Goal: Task Accomplishment & Management: Use online tool/utility

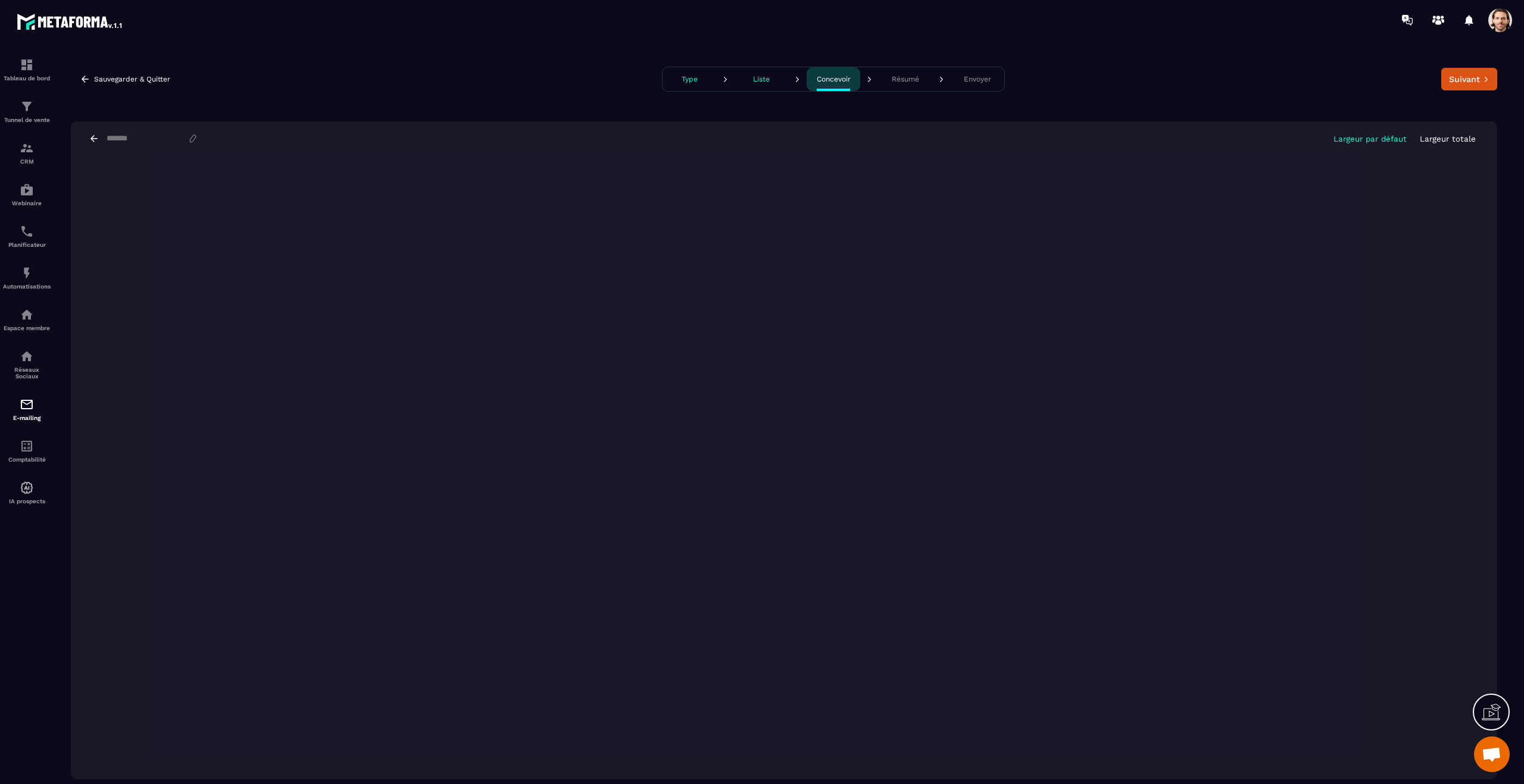
click at [762, 86] on button "Liste" at bounding box center [761, 79] width 54 height 24
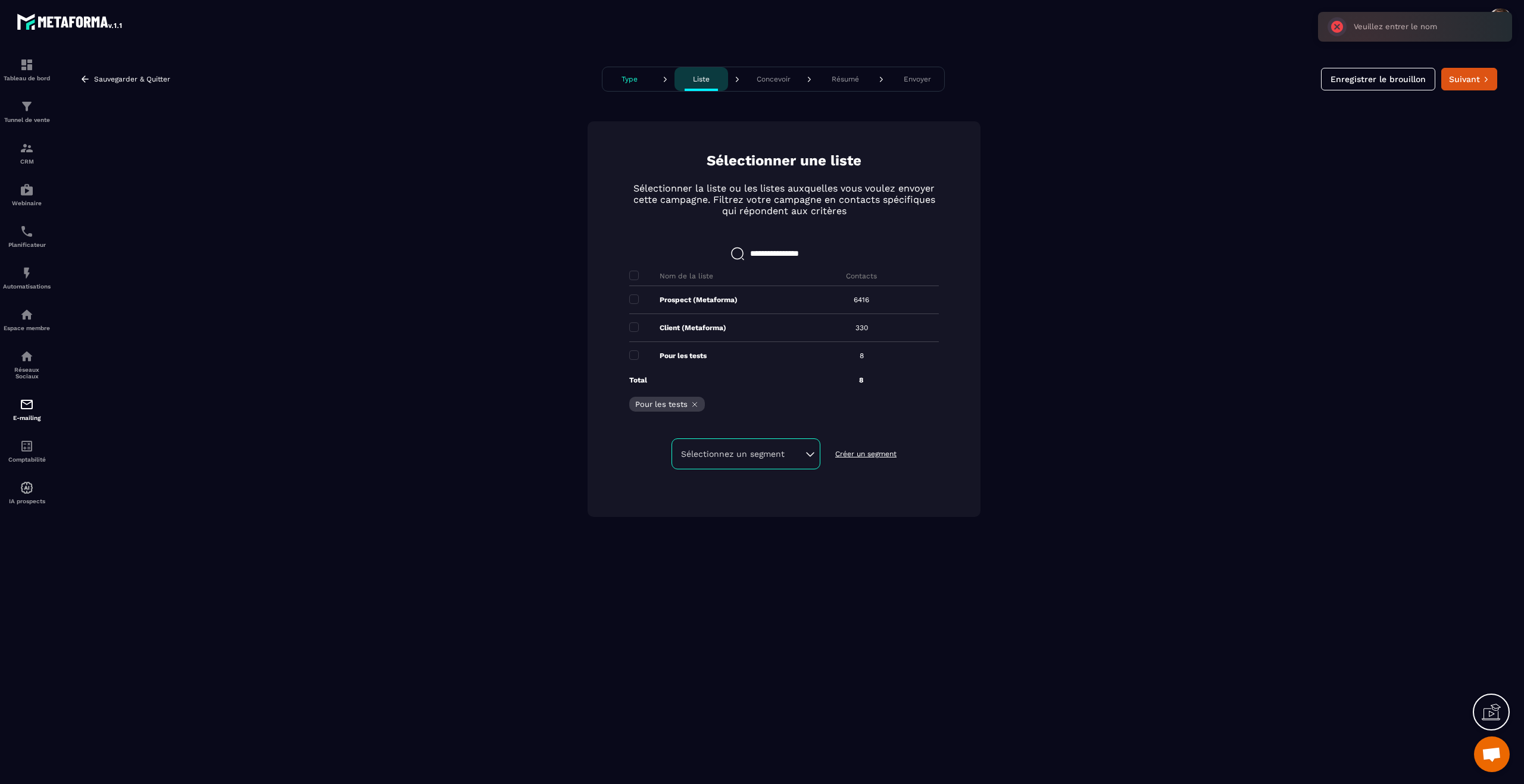
click at [864, 456] on p "Créer un segment" at bounding box center [866, 453] width 61 height 10
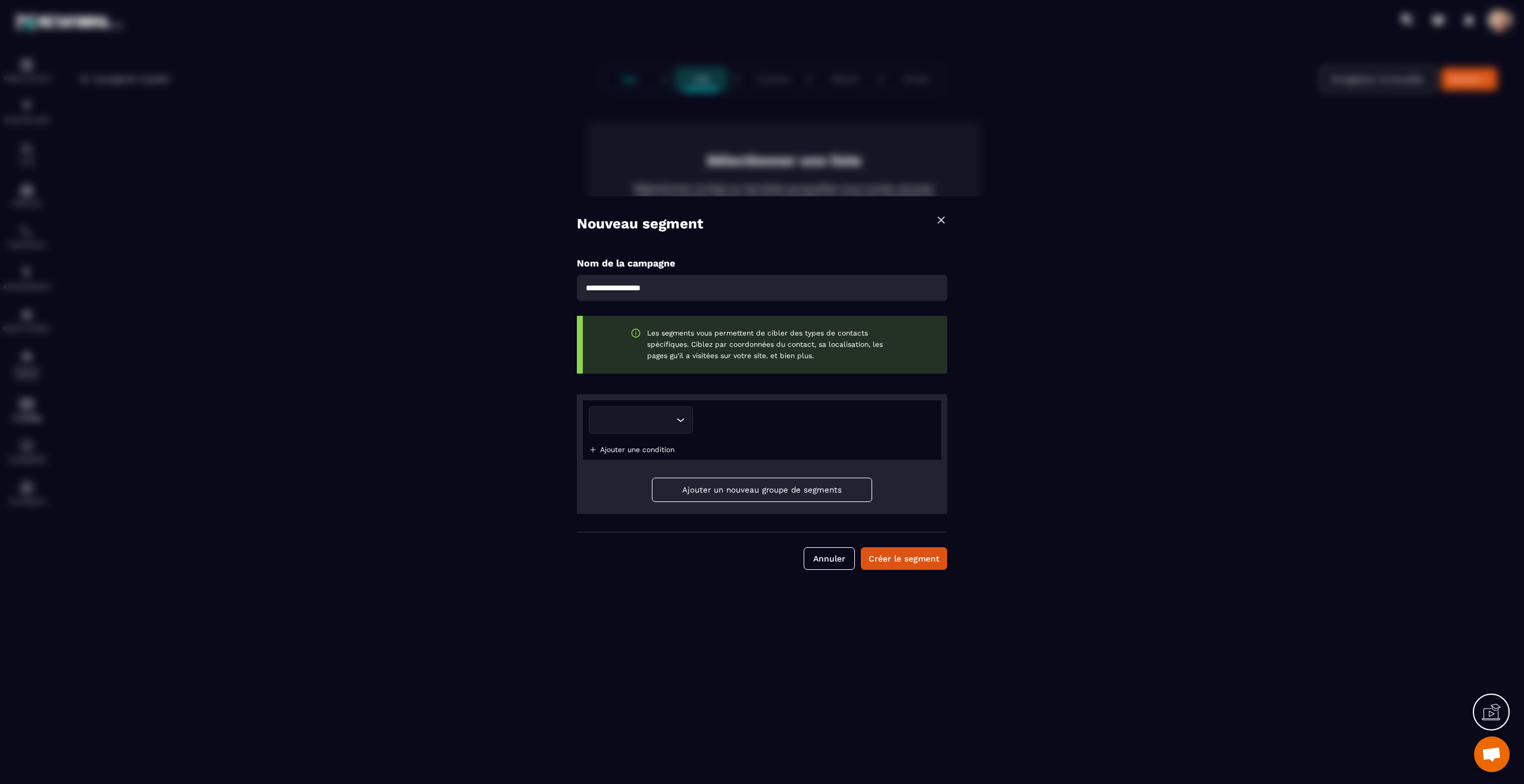
click at [667, 452] on p "Ajouter une condition" at bounding box center [637, 450] width 74 height 8
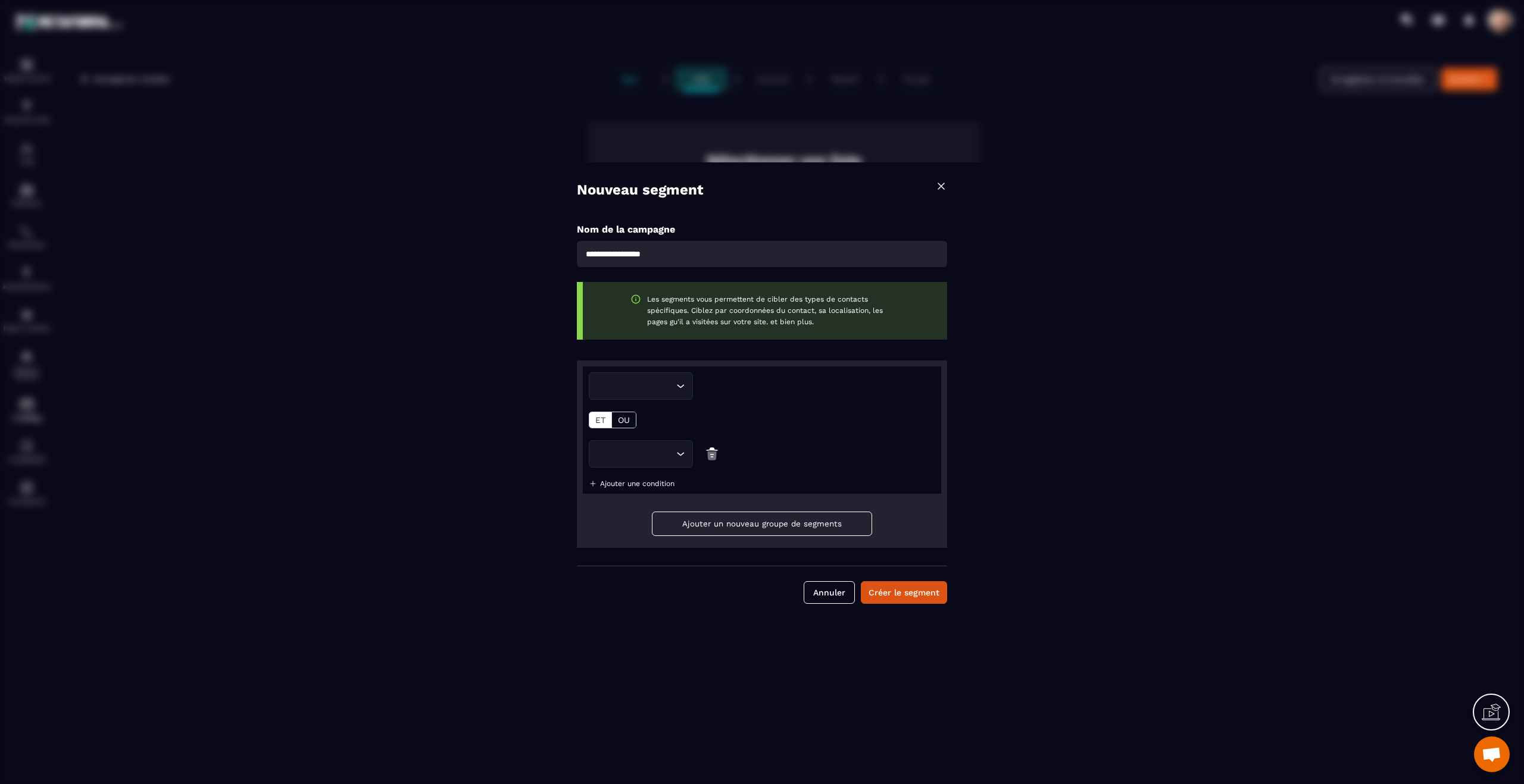
click at [657, 387] on input "Search for option" at bounding box center [637, 386] width 71 height 13
click at [712, 441] on div "Loading... ET OU" at bounding box center [762, 454] width 347 height 27
click at [671, 380] on input "Search for option" at bounding box center [634, 386] width 77 height 13
drag, startPoint x: 655, startPoint y: 418, endPoint x: 717, endPoint y: 419, distance: 62.0
click at [655, 418] on p "Tag" at bounding box center [641, 414] width 79 height 12
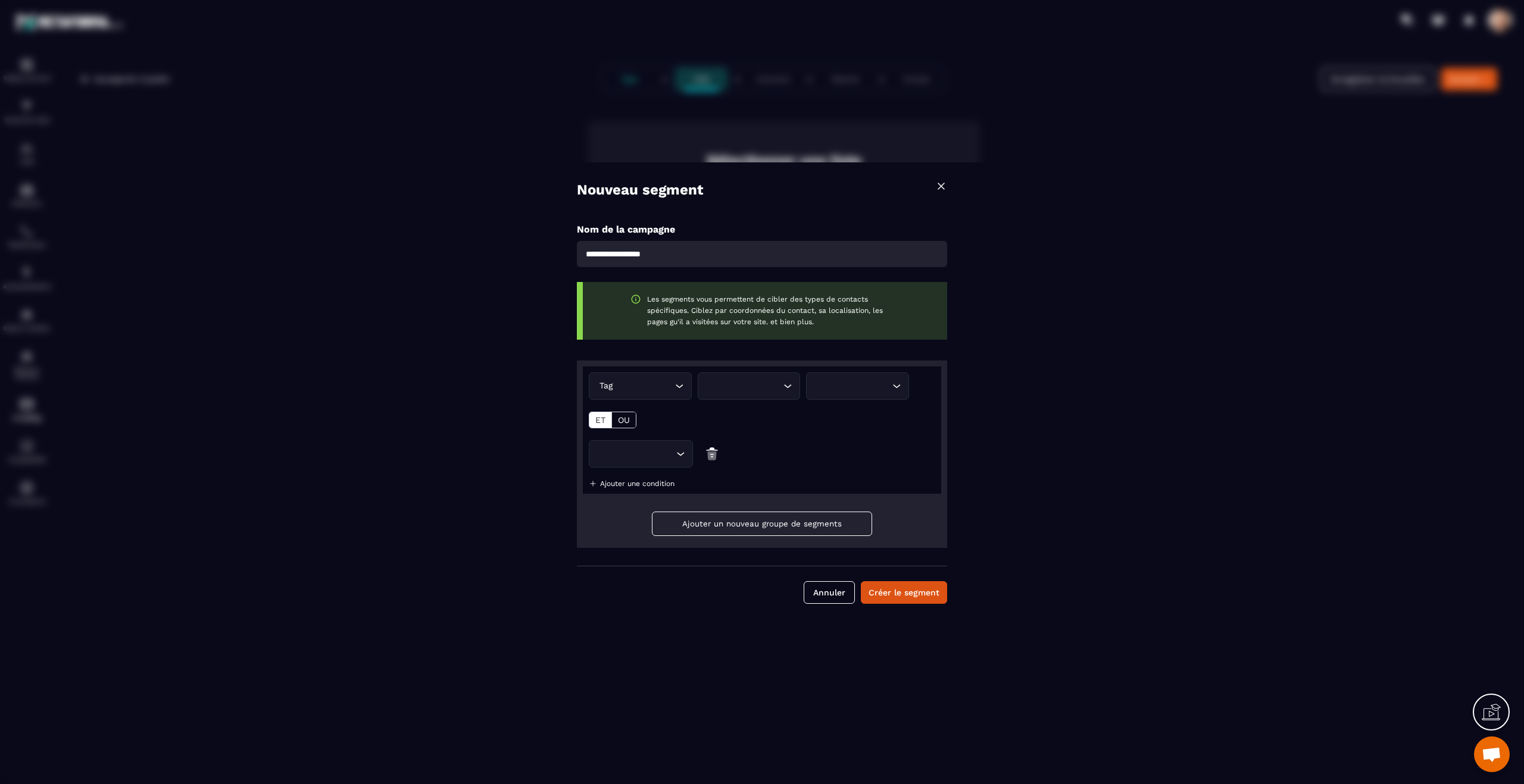
click at [762, 388] on input "Search for option" at bounding box center [746, 386] width 71 height 13
click at [848, 444] on div "Loading..." at bounding box center [762, 454] width 347 height 27
click at [656, 479] on p "Ajouter une condition" at bounding box center [637, 483] width 74 height 8
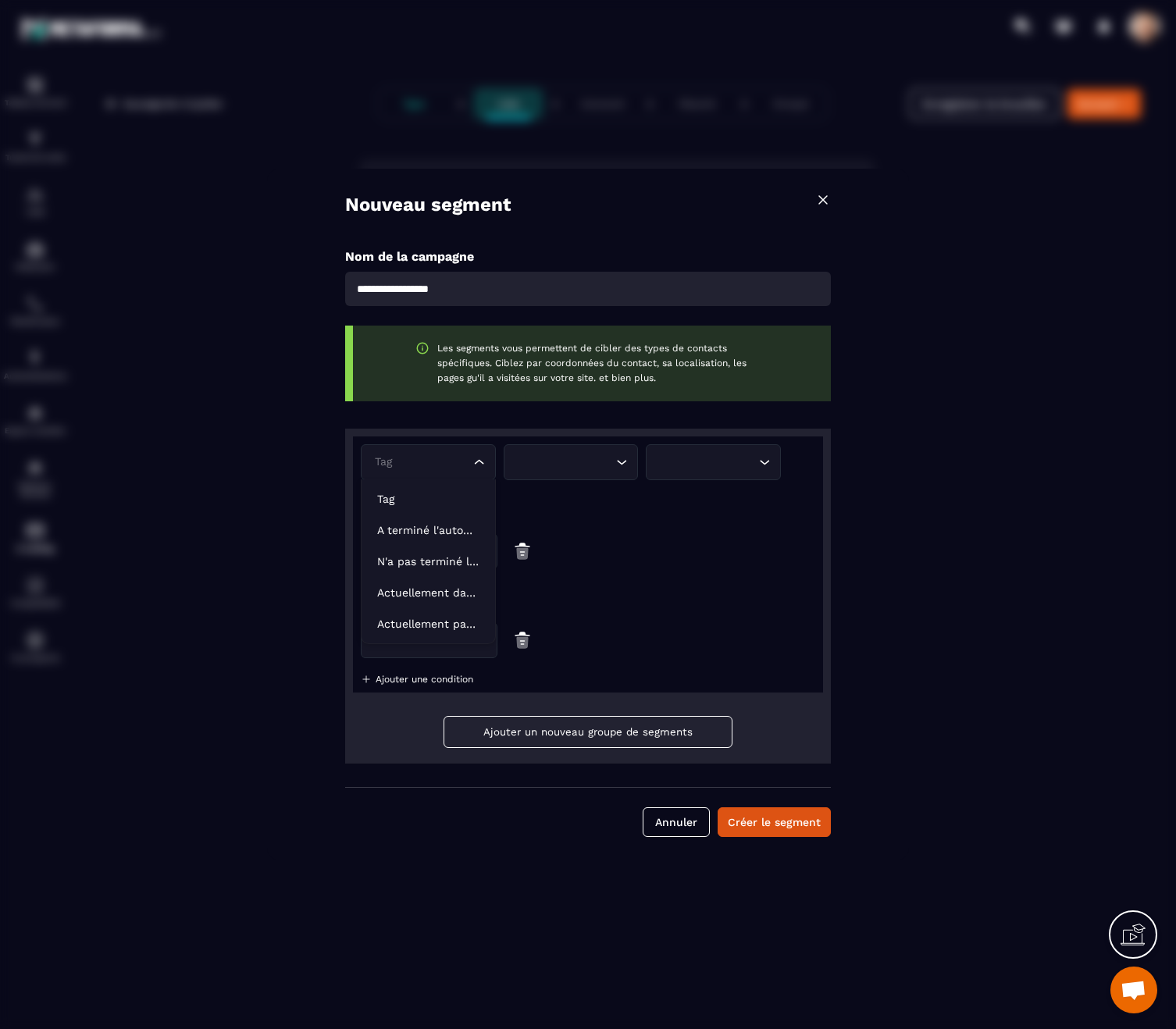
click at [774, 523] on div "Tag Loading... Loading... Loading... ET OU Loading... ET OU Loading... Ajouter …" at bounding box center [588, 564] width 470 height 256
click at [575, 459] on input "Search for option" at bounding box center [566, 462] width 93 height 17
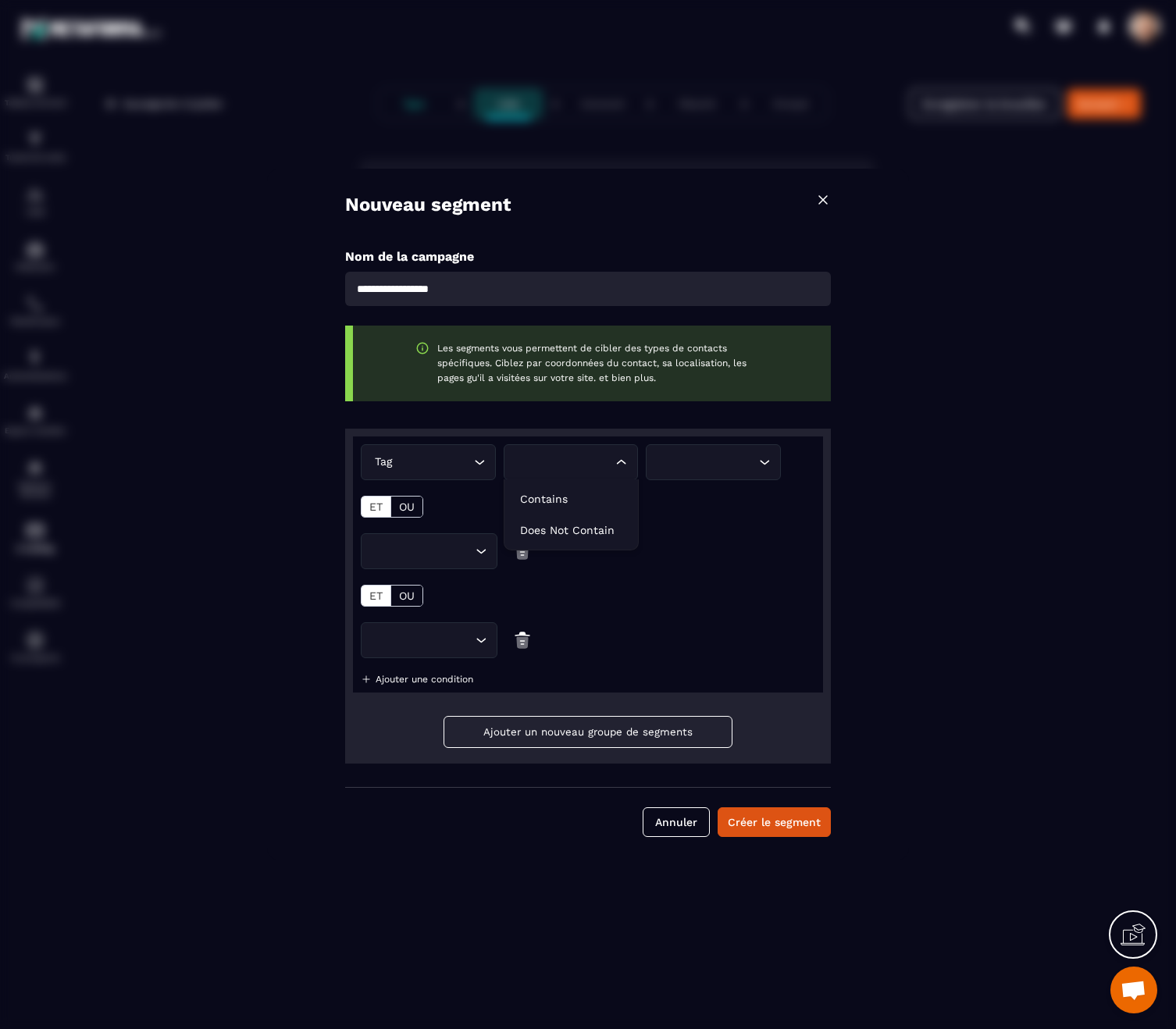
click at [756, 455] on icon "Search for option" at bounding box center [764, 463] width 16 height 16
click at [549, 469] on input "Search for option" at bounding box center [566, 462] width 93 height 17
drag, startPoint x: 543, startPoint y: 503, endPoint x: 728, endPoint y: 480, distance: 186.4
click at [551, 505] on p "Contains" at bounding box center [571, 500] width 102 height 16
click at [730, 467] on input "Search for option" at bounding box center [705, 462] width 99 height 17
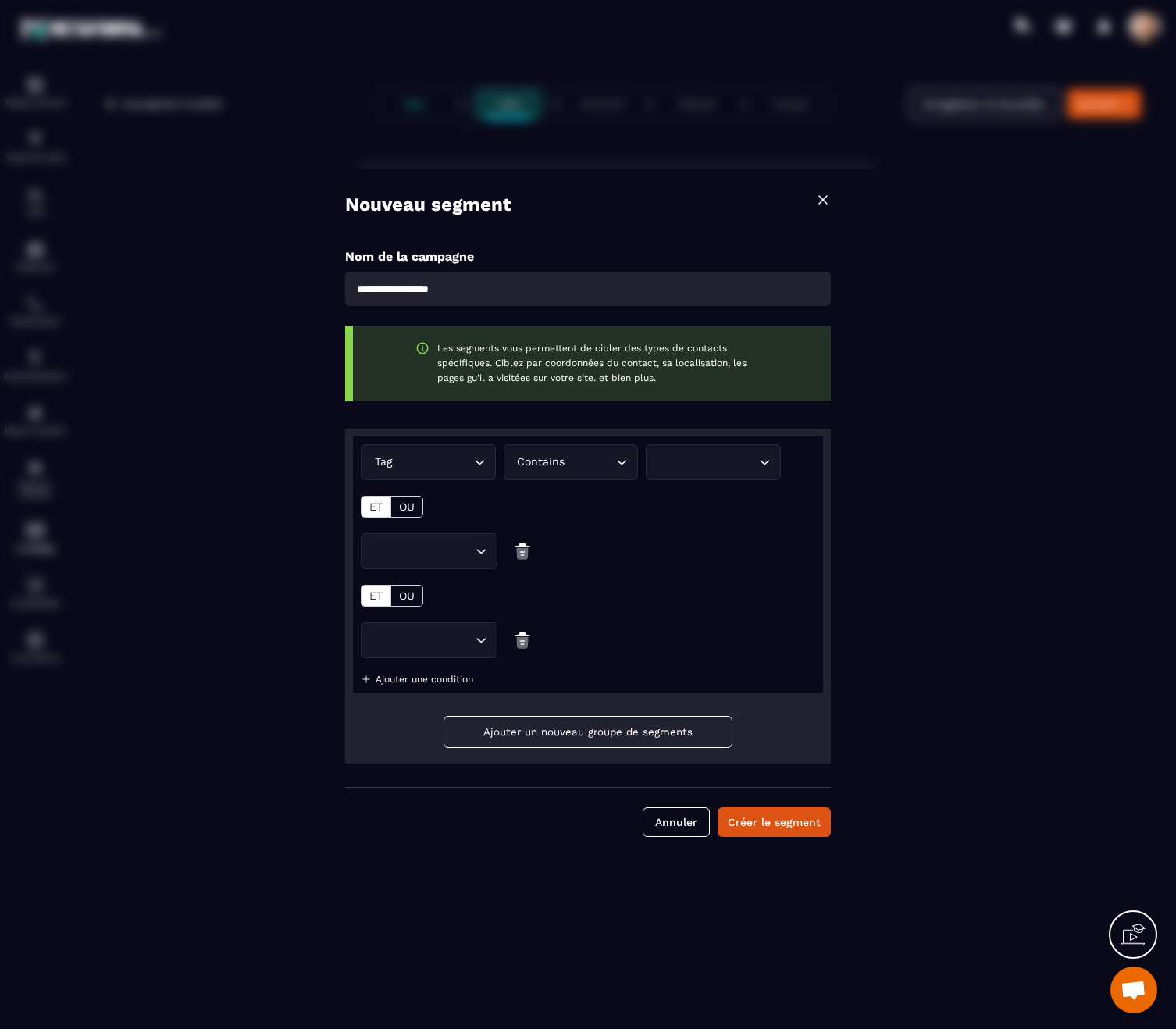
click at [715, 430] on div "Tag Loading... Contains Loading... Loading... ET OU Loading... ET OU Loading...…" at bounding box center [588, 596] width 486 height 335
click at [723, 464] on input "Search for option" at bounding box center [708, 462] width 93 height 17
type input "*"
drag, startPoint x: 850, startPoint y: 470, endPoint x: 613, endPoint y: 466, distance: 237.0
click at [838, 468] on div "Nouveau segment Nom de la campagne Les segments vous permettent de cibler des t…" at bounding box center [587, 514] width 642 height 692
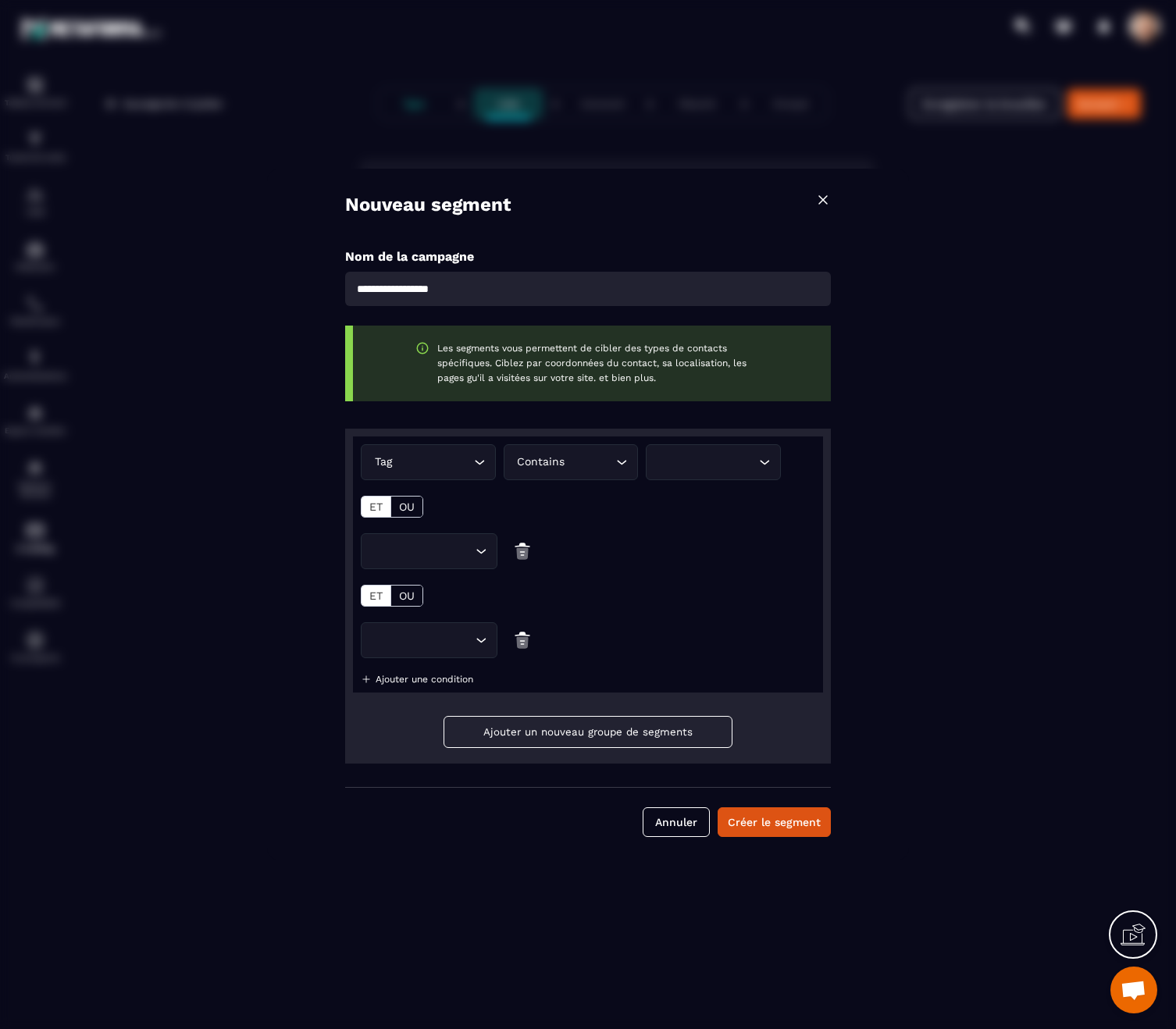
click at [598, 464] on input "Search for option" at bounding box center [590, 462] width 45 height 17
